Goal: Task Accomplishment & Management: Manage account settings

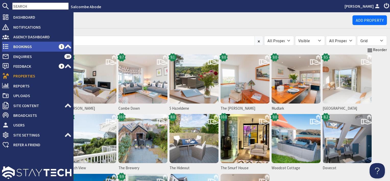
click at [24, 48] on span "Bookings" at bounding box center [34, 46] width 50 height 8
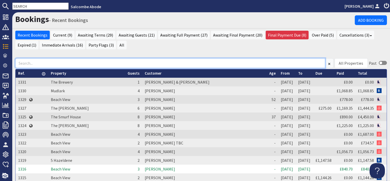
click at [153, 63] on input at bounding box center [170, 63] width 310 height 10
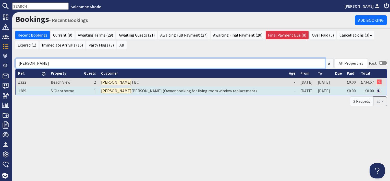
type input "[PERSON_NAME]"
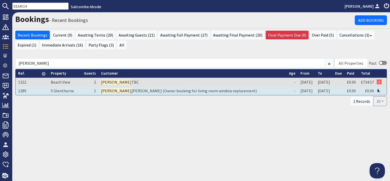
click at [117, 90] on td "[PERSON_NAME] (Owner booking for living room window replacement)" at bounding box center [193, 90] width 188 height 9
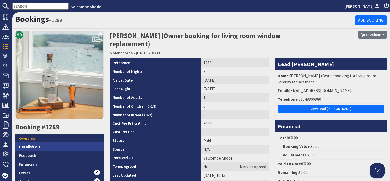
click at [54, 148] on link "Details/Edit" at bounding box center [59, 146] width 88 height 9
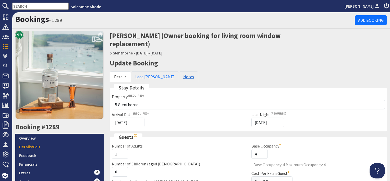
click at [179, 75] on link "Notes" at bounding box center [188, 76] width 19 height 11
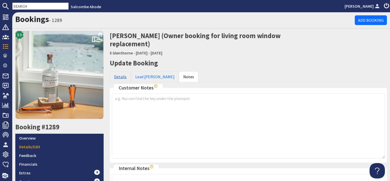
click at [119, 79] on link "Details" at bounding box center [120, 76] width 21 height 11
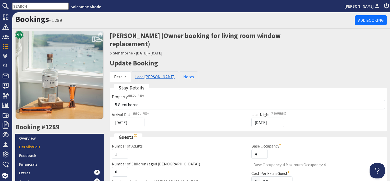
click at [146, 77] on link "Lead [PERSON_NAME]" at bounding box center [155, 76] width 48 height 11
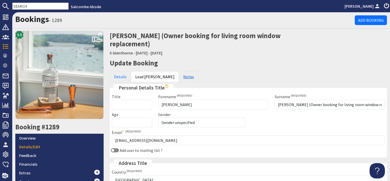
click at [179, 75] on link "Notes" at bounding box center [188, 76] width 19 height 11
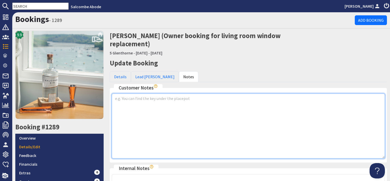
click at [136, 100] on textarea at bounding box center [248, 126] width 273 height 65
paste textarea "We are coming down [DATE][DATE], (after guests leave) and coming home [DATE][DA…"
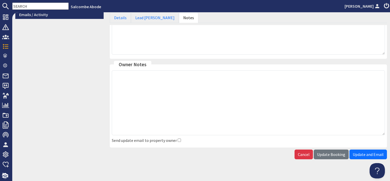
scroll to position [190, 0]
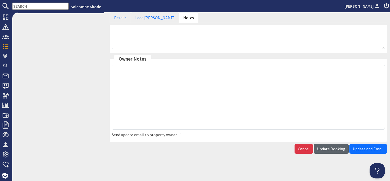
type textarea "We are coming down [DATE][DATE], (after guests leave) and coming home [DATE][DA…"
click at [331, 149] on span "Update Booking" at bounding box center [331, 148] width 28 height 5
